Goal: Book appointment/travel/reservation

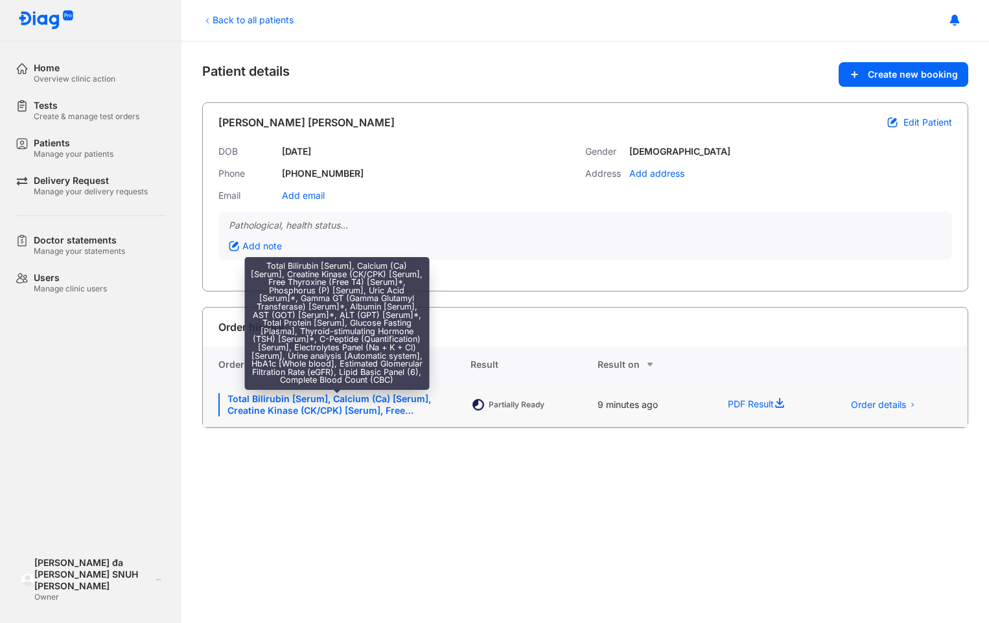
click at [255, 409] on div "Total Bilirubin [Serum], Calcium (Ca) [Serum], Creatine Kinase (CK/CPK) [Serum]…" at bounding box center [336, 404] width 236 height 23
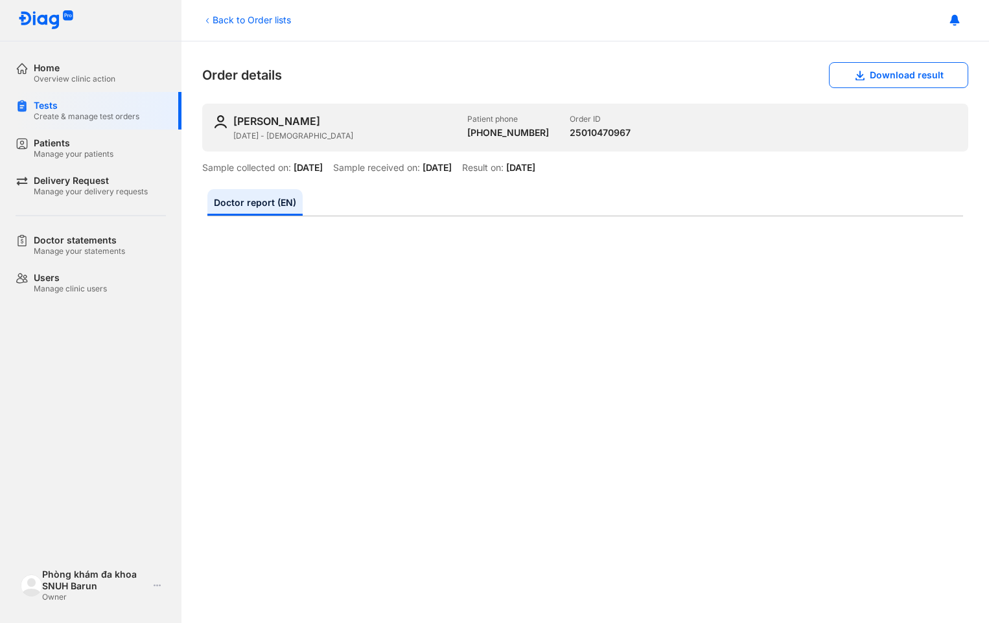
scroll to position [65, 0]
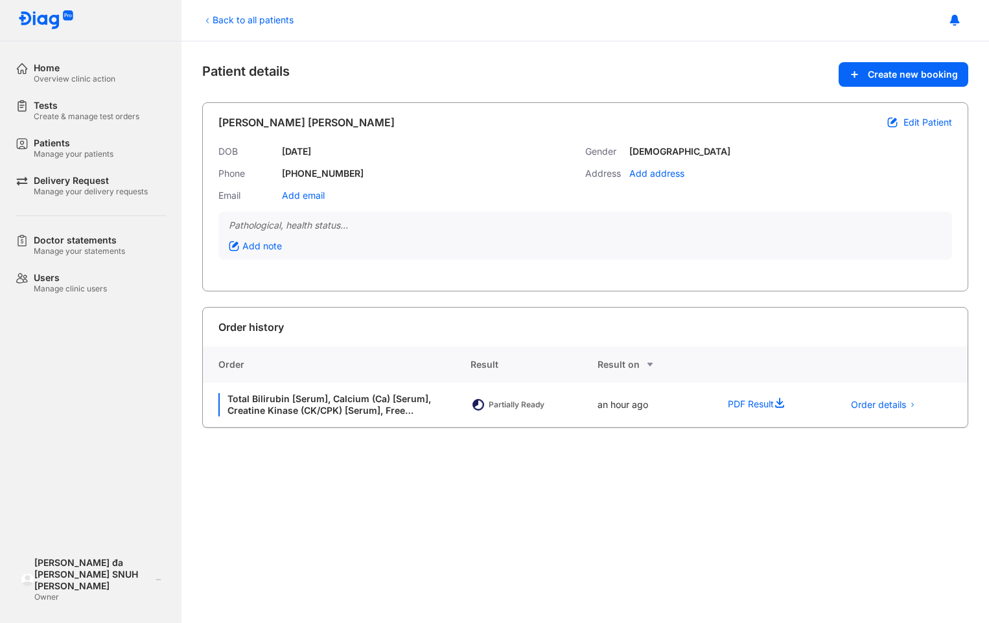
click at [858, 481] on div "Back to all patients Patient details Create new booking [PERSON_NAME] [PERSON_N…" at bounding box center [584, 332] width 807 height 582
click at [24, 154] on div "Patients Manage your patients" at bounding box center [99, 149] width 166 height 38
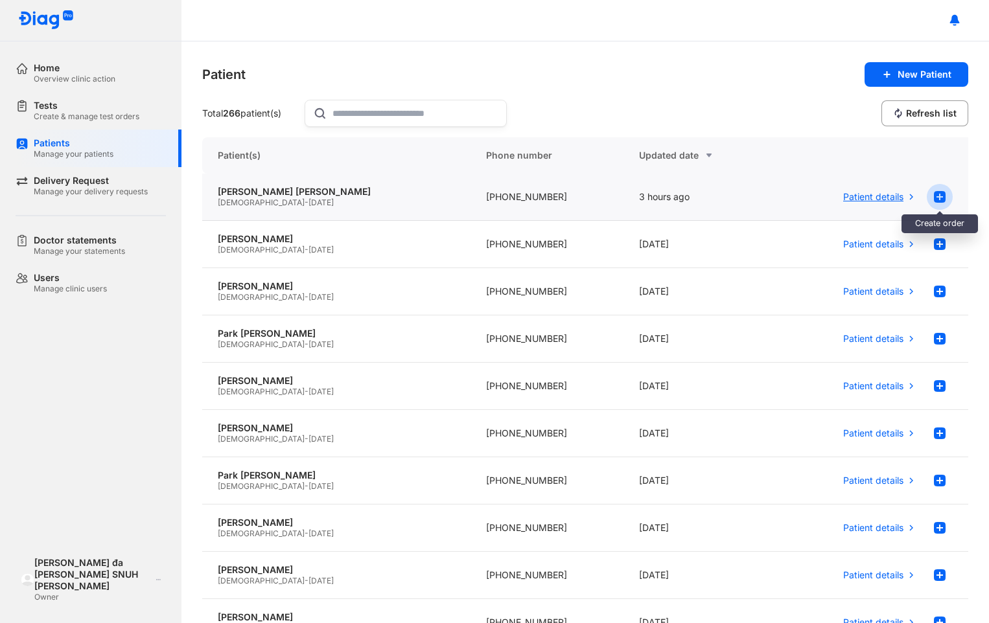
click at [934, 195] on use at bounding box center [940, 197] width 12 height 12
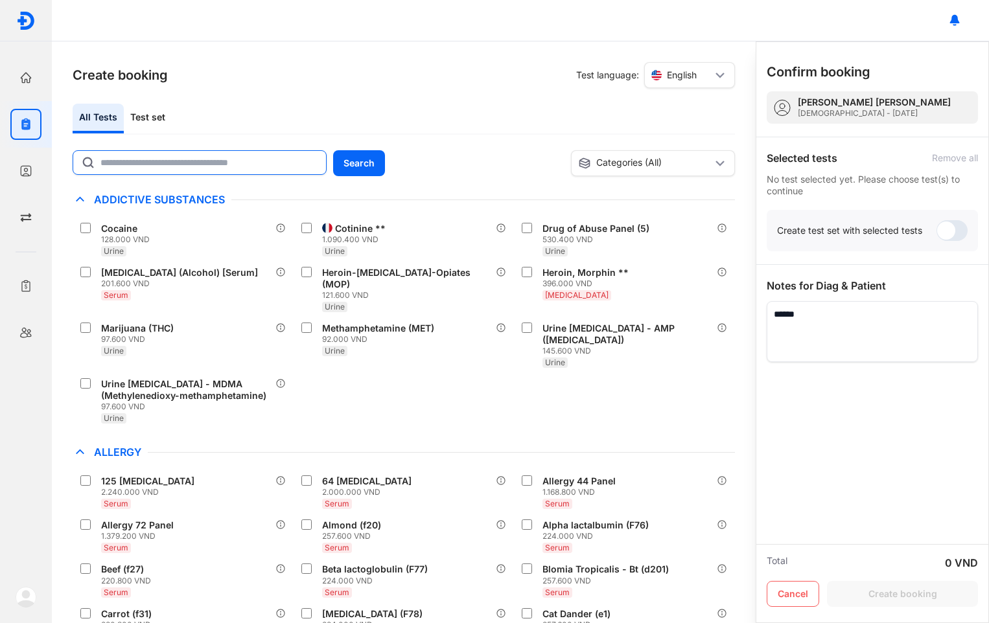
click at [212, 166] on input "text" at bounding box center [209, 162] width 218 height 23
type input "*"
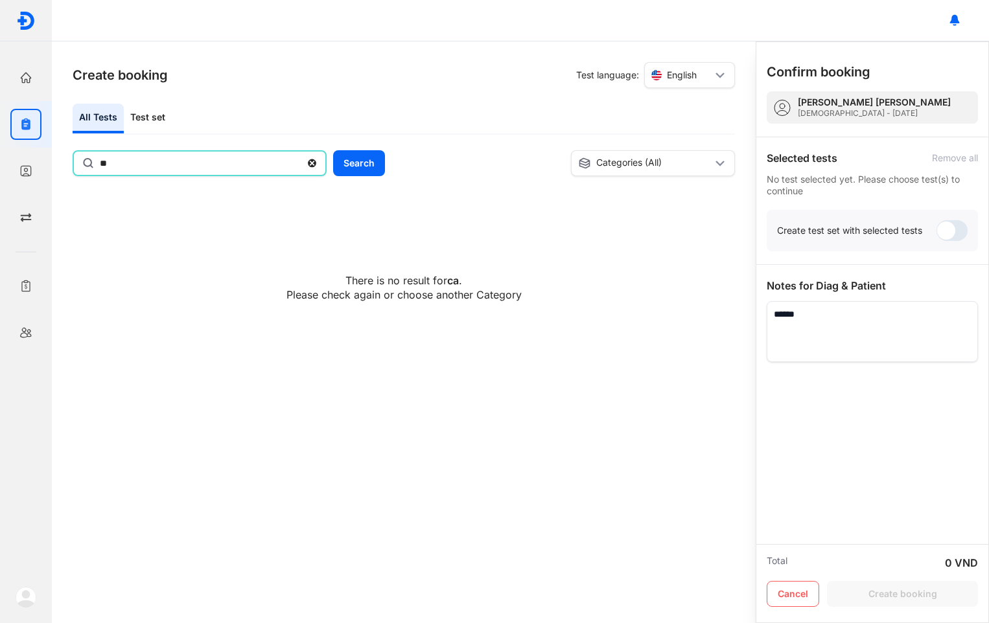
type input "*"
type input "****"
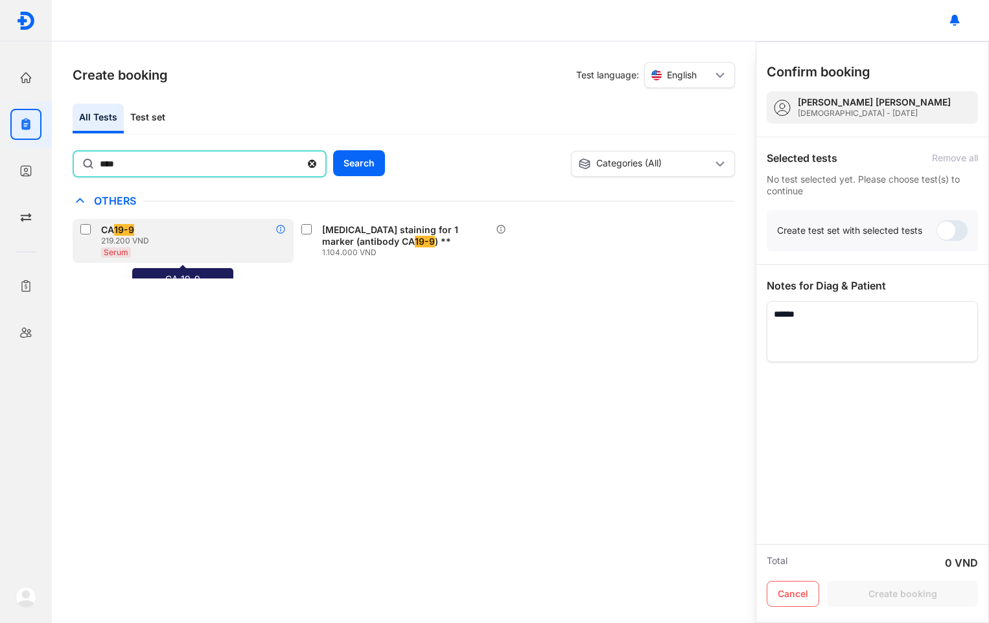
click at [282, 225] on icon at bounding box center [280, 229] width 10 height 10
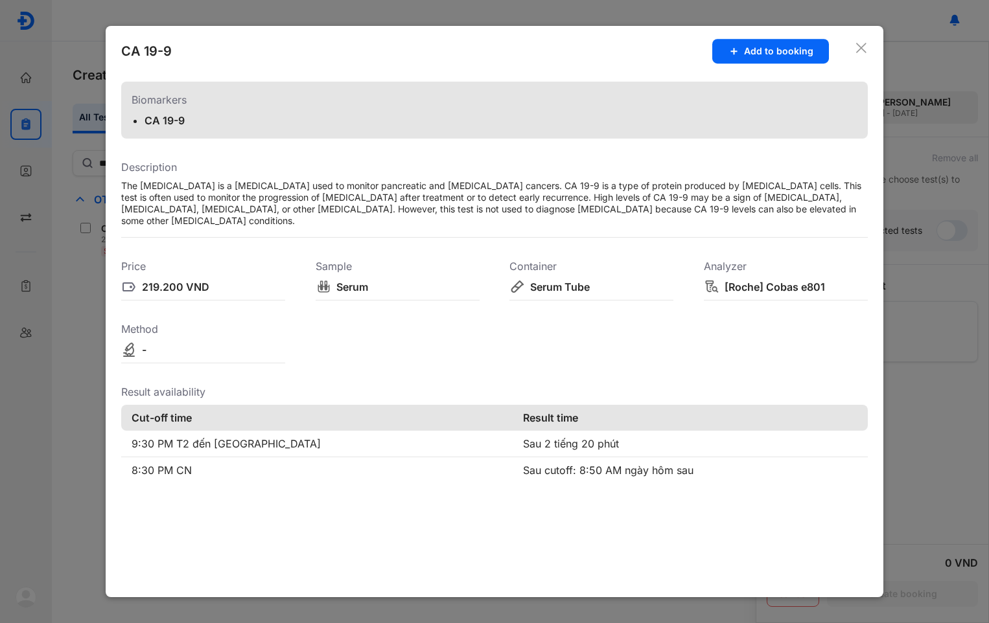
click at [862, 50] on icon at bounding box center [861, 47] width 13 height 13
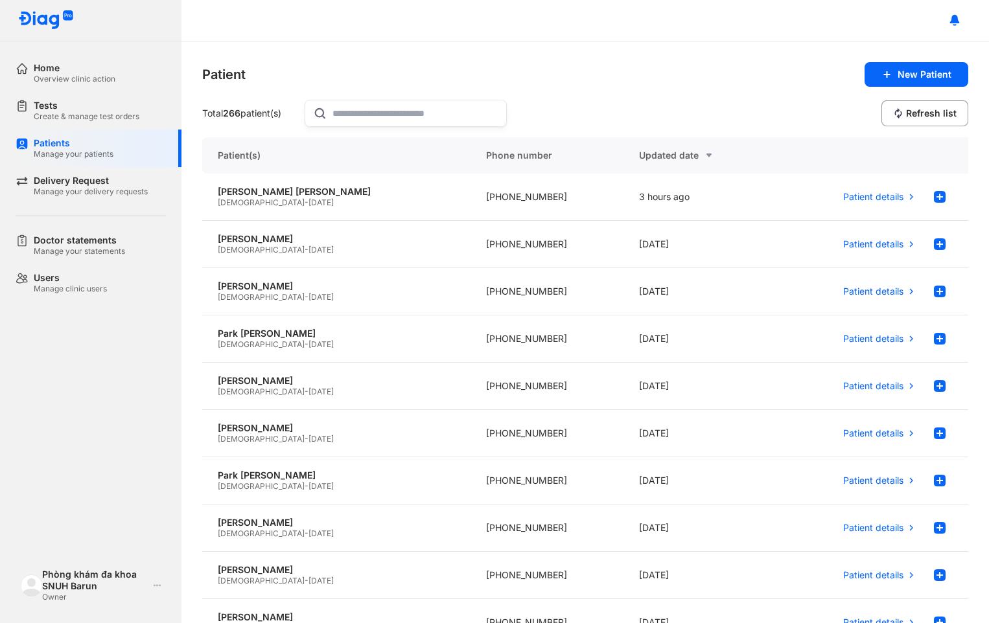
click at [576, 45] on div "Patient New Patient Total 266 patient(s) Refresh list Patient(s) Phone number U…" at bounding box center [584, 332] width 807 height 582
